Goal: Task Accomplishment & Management: Manage account settings

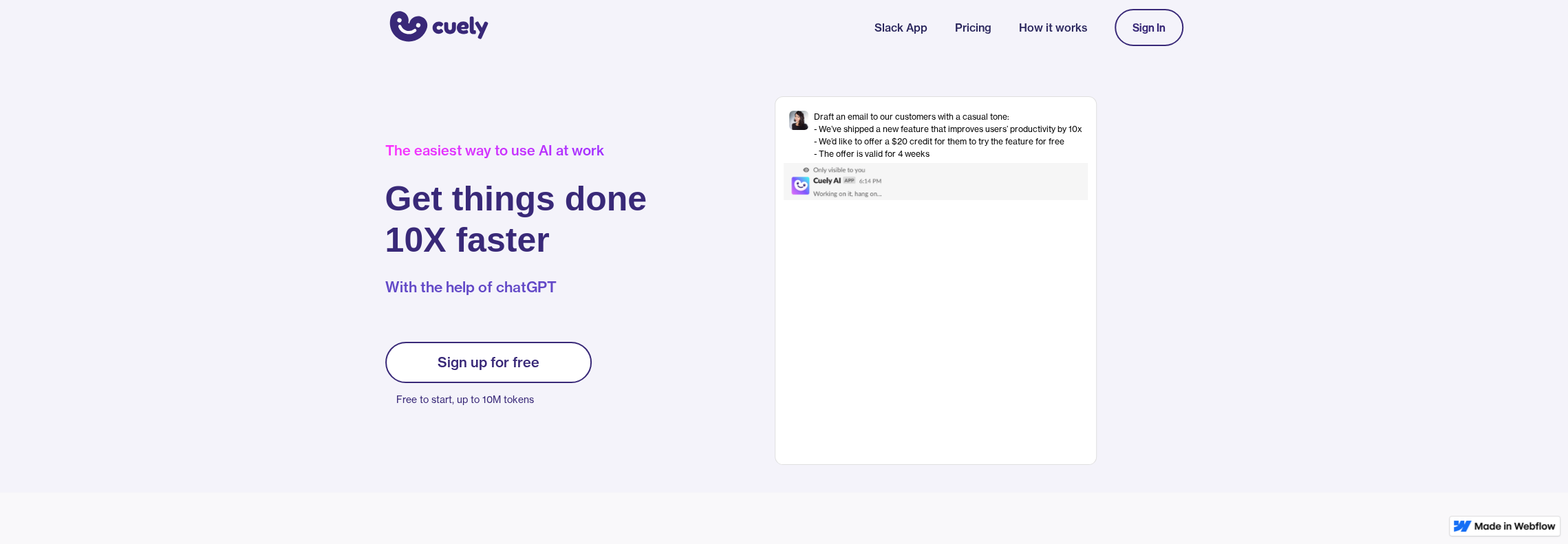
click at [1129, 34] on link "Sign In" at bounding box center [1149, 28] width 69 height 37
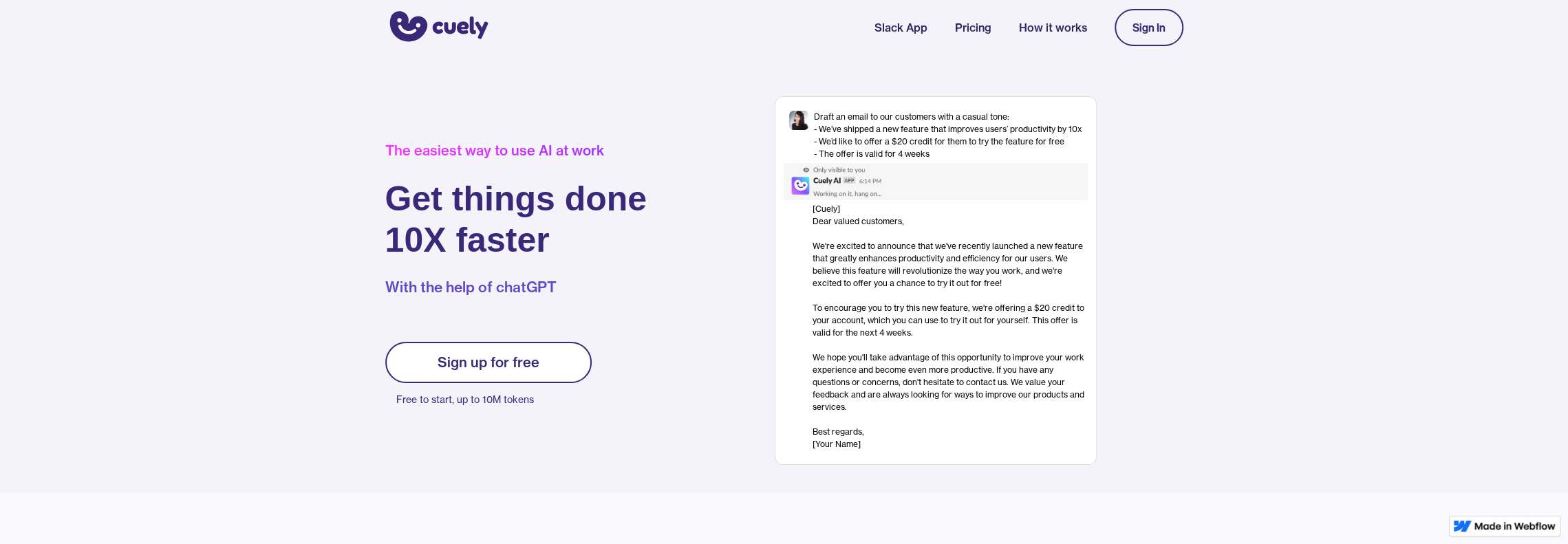
drag, startPoint x: 720, startPoint y: 224, endPoint x: 628, endPoint y: 377, distance: 178.5
click at [628, 377] on div "The easiest way to use AI at work Get things done 10X faster With the help of c…" at bounding box center [537, 281] width 303 height 277
click at [513, 362] on div "Sign up for free" at bounding box center [489, 362] width 102 height 16
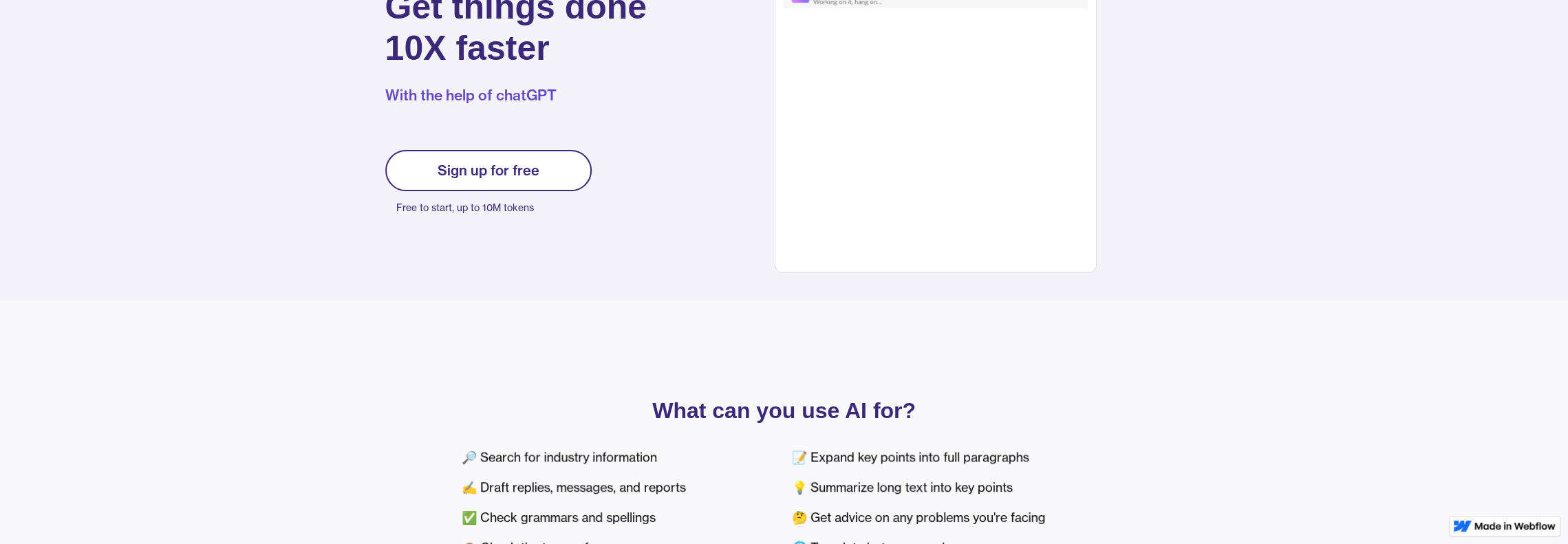
scroll to position [69, 0]
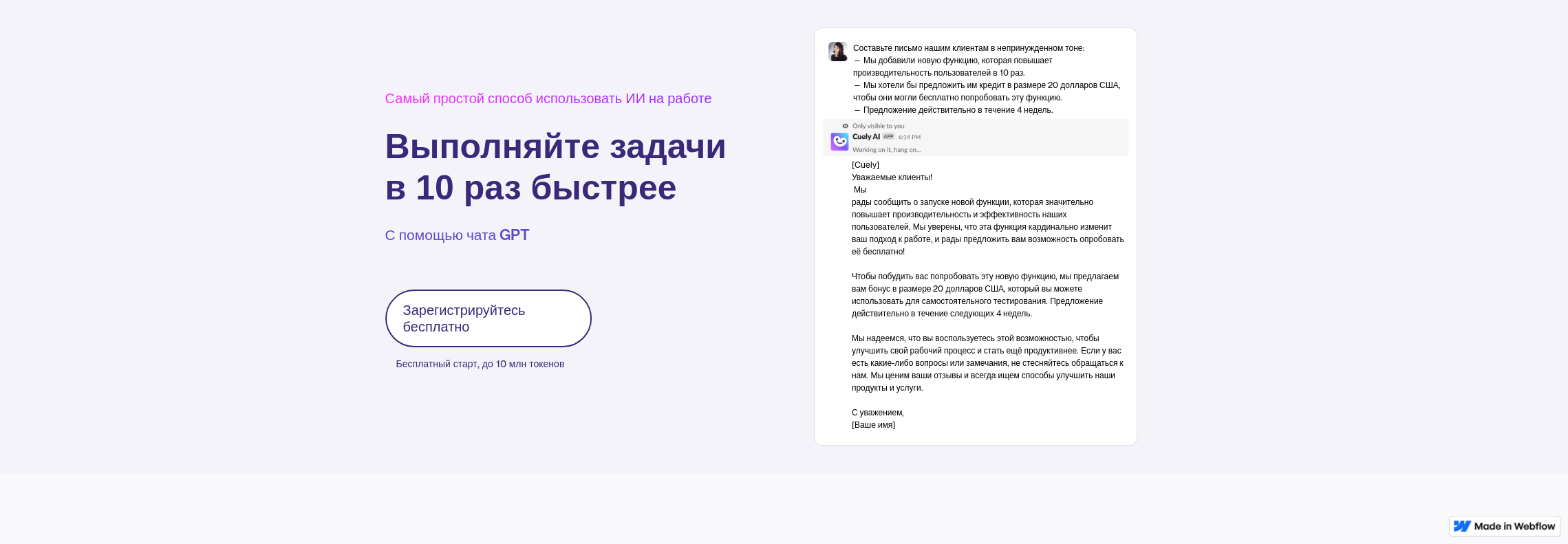
click at [1335, 79] on div "Самый простой способ использовать ИИ на работе Выполняйте задачи в 10 раз быстр…" at bounding box center [784, 229] width 1568 height 487
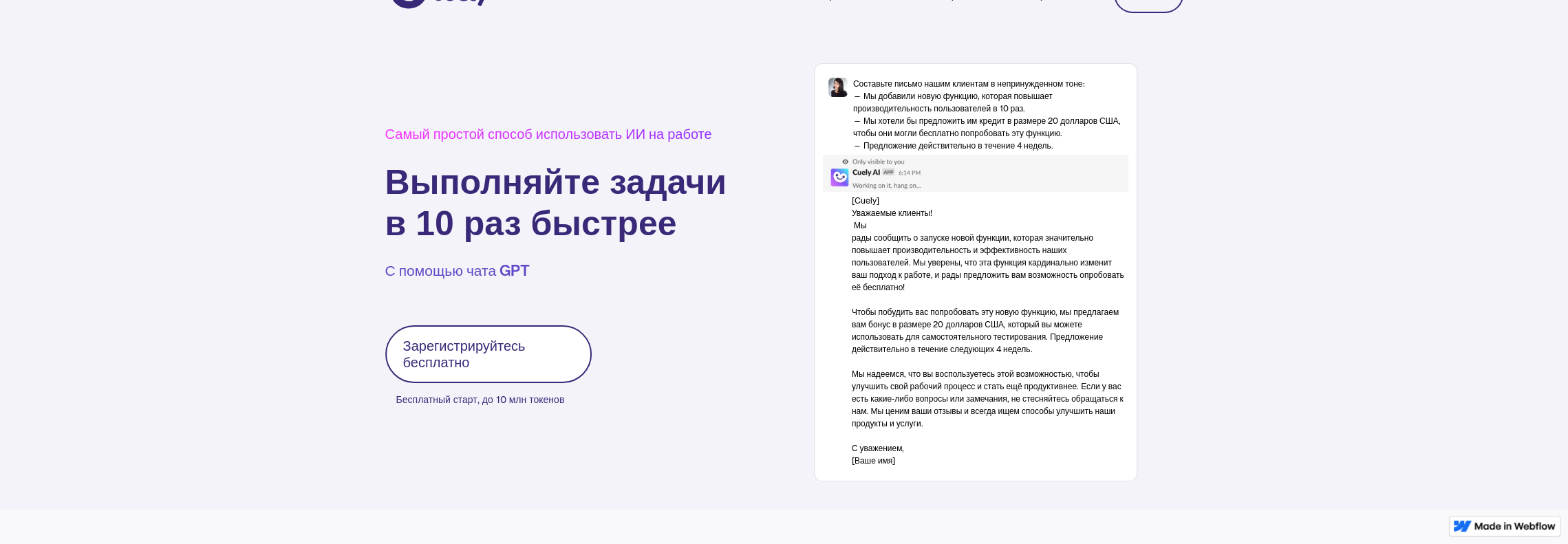
scroll to position [0, 0]
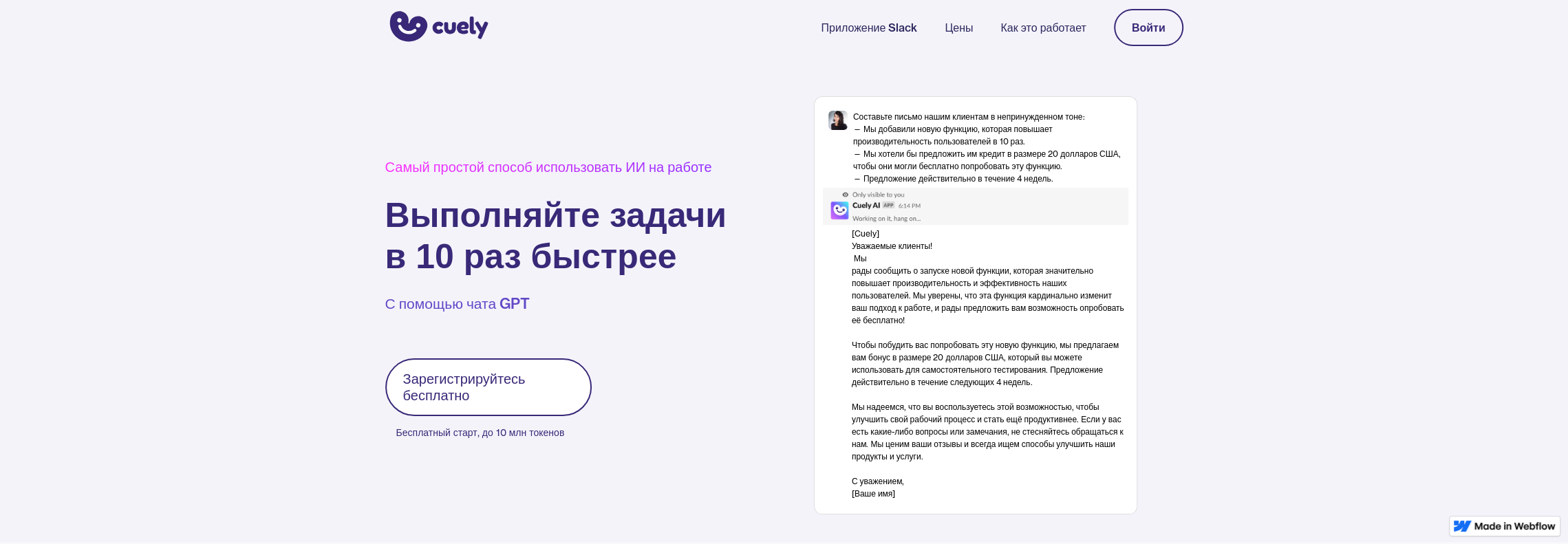
click at [456, 28] on img "дом" at bounding box center [436, 28] width 103 height 37
